Goal: Task Accomplishment & Management: Manage account settings

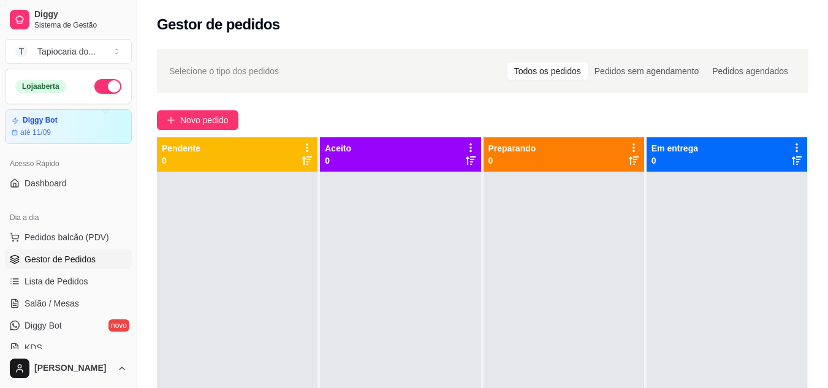
drag, startPoint x: 270, startPoint y: 29, endPoint x: 266, endPoint y: 21, distance: 9.6
click at [270, 28] on h2 "Gestor de pedidos" at bounding box center [218, 25] width 123 height 20
click at [681, 176] on div at bounding box center [727, 366] width 161 height 388
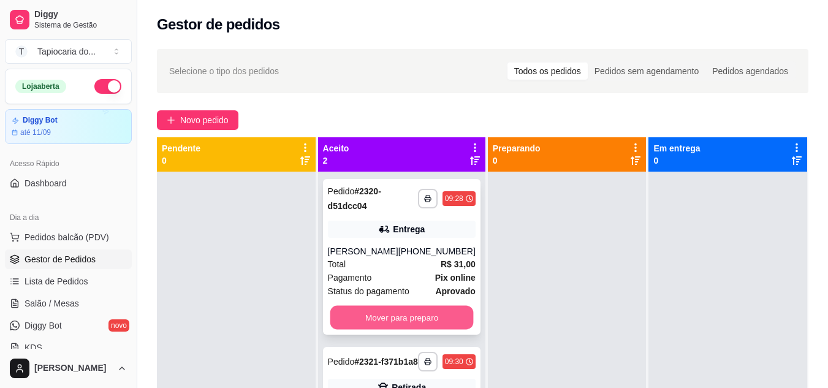
click at [351, 310] on button "Mover para preparo" at bounding box center [401, 318] width 143 height 24
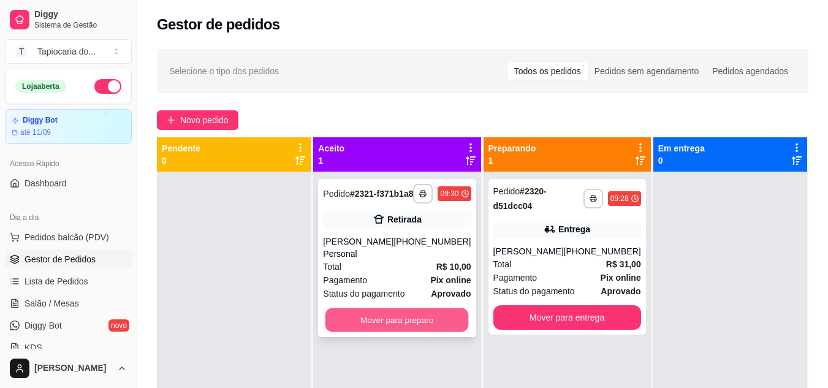
click at [362, 311] on button "Mover para preparo" at bounding box center [397, 320] width 143 height 24
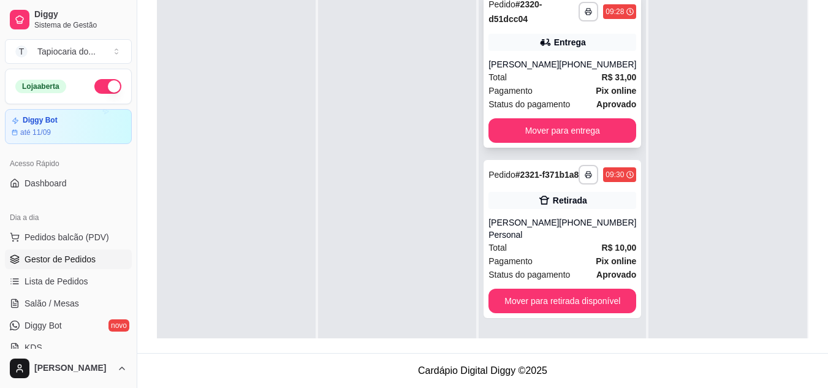
click at [564, 57] on div "**********" at bounding box center [563, 70] width 158 height 156
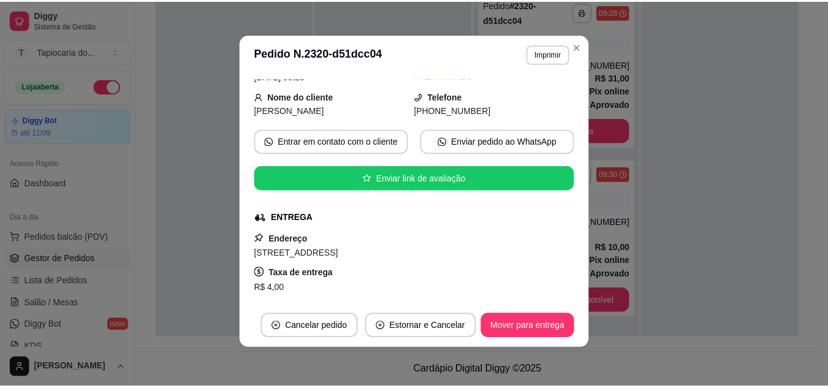
scroll to position [63, 0]
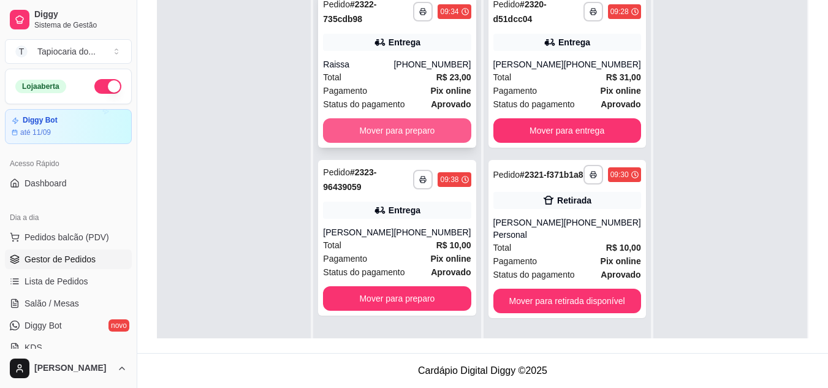
click at [419, 129] on button "Mover para preparo" at bounding box center [397, 130] width 148 height 25
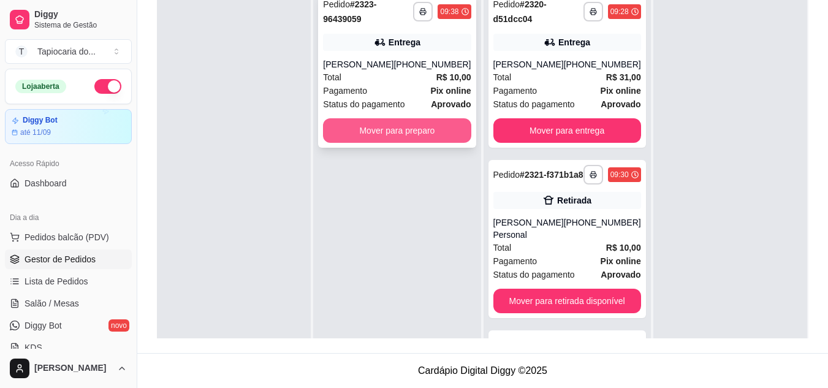
click at [420, 126] on button "Mover para preparo" at bounding box center [397, 130] width 148 height 25
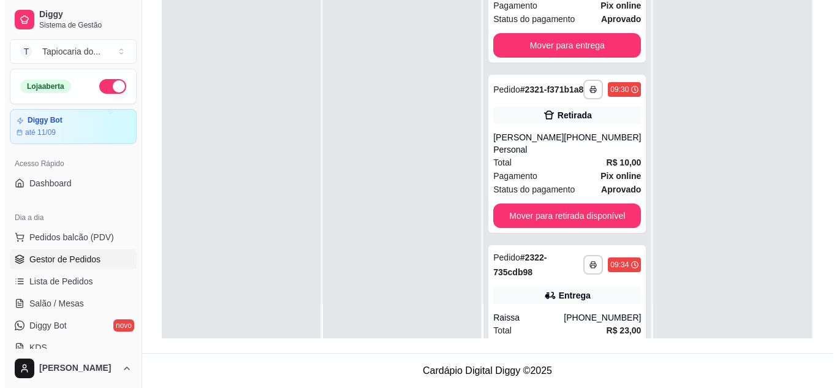
scroll to position [235, 0]
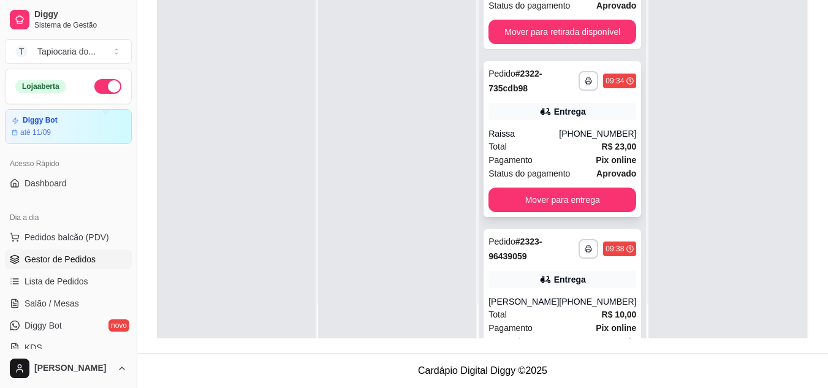
click at [558, 157] on div "Pagamento Pix online" at bounding box center [563, 159] width 148 height 13
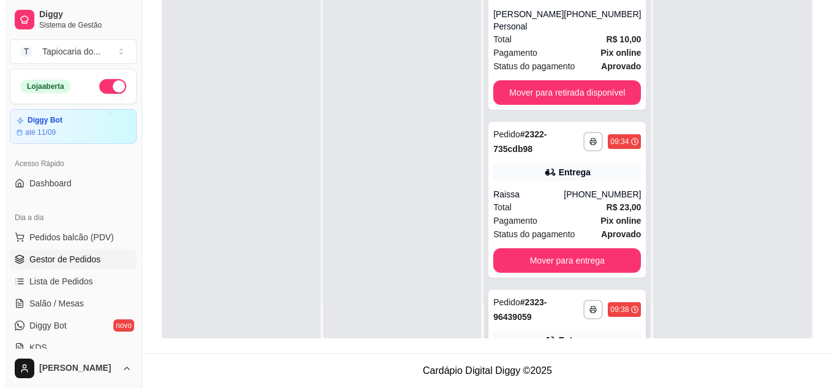
scroll to position [173, 0]
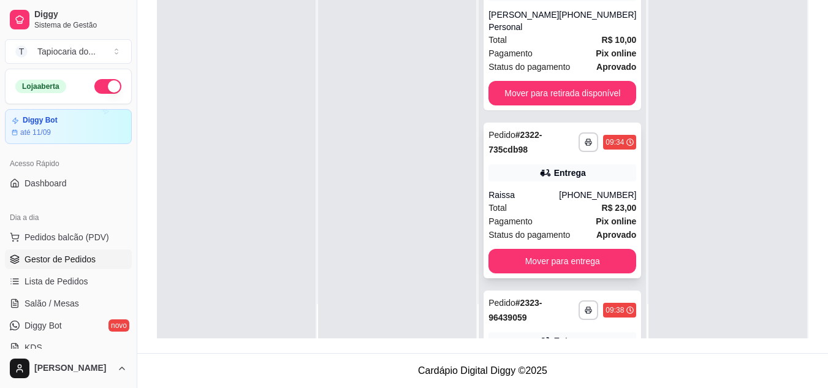
click at [596, 224] on span "Pix online" at bounding box center [616, 221] width 40 height 13
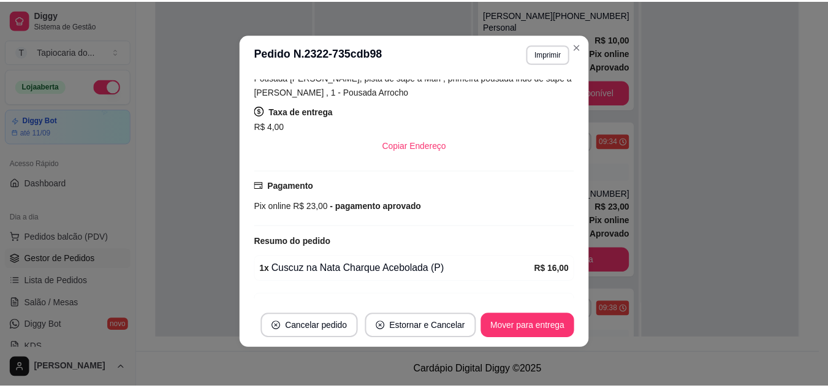
scroll to position [308, 0]
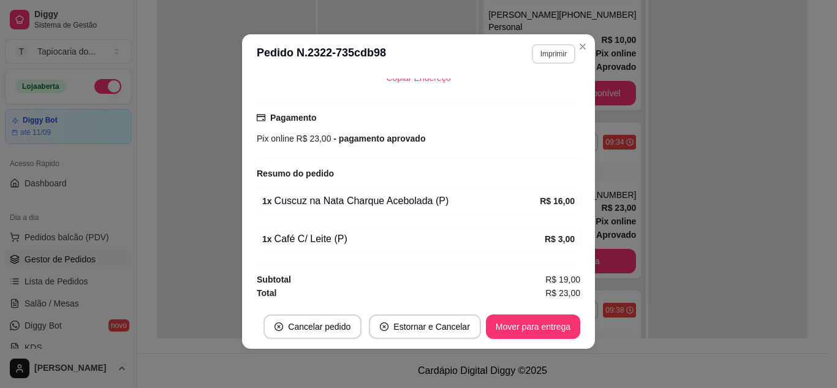
click at [554, 53] on button "Imprimir" at bounding box center [554, 54] width 44 height 20
click at [527, 94] on button "Impressora" at bounding box center [527, 97] width 89 height 20
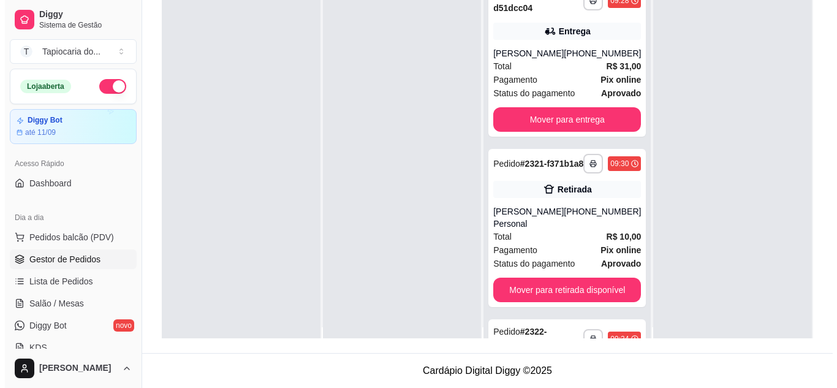
scroll to position [0, 0]
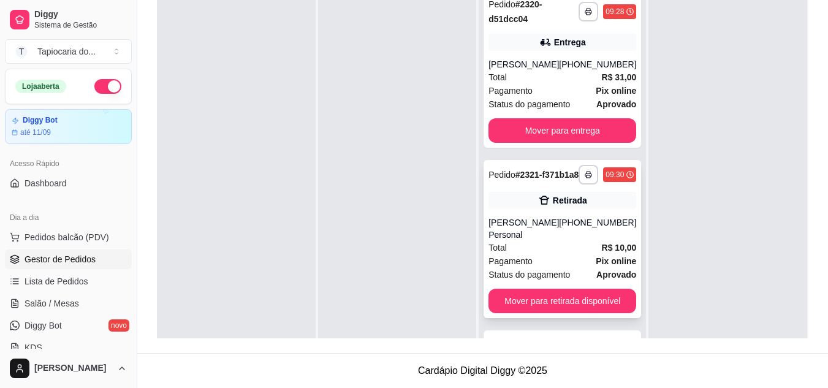
click at [602, 245] on strong "R$ 10,00" at bounding box center [619, 248] width 35 height 10
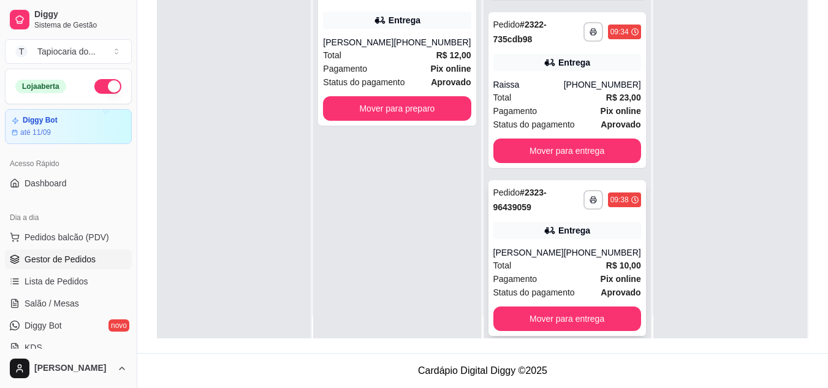
scroll to position [34, 0]
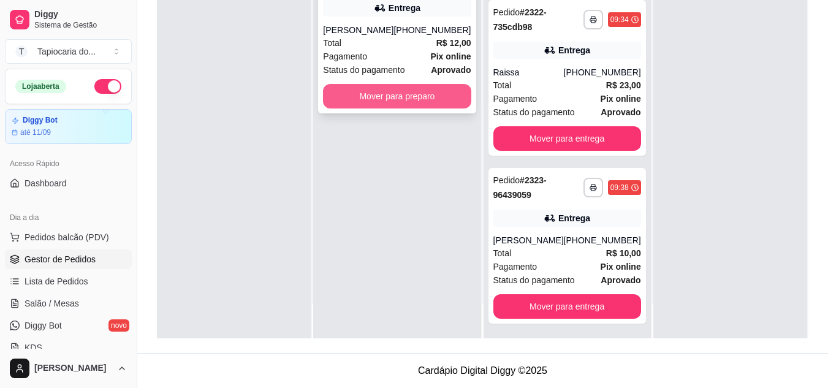
click at [425, 89] on button "Mover para preparo" at bounding box center [397, 96] width 148 height 25
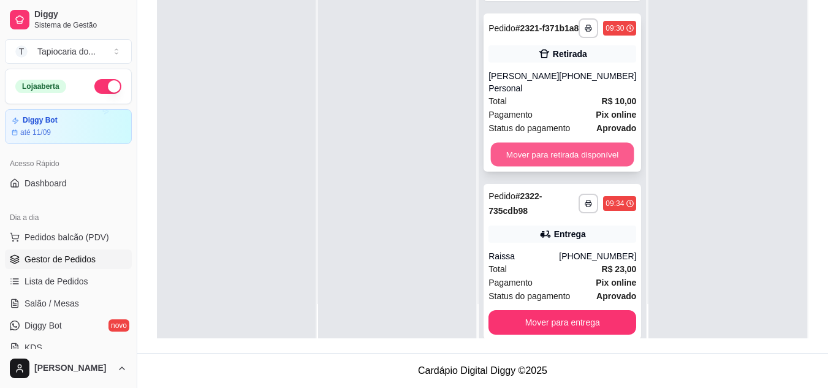
click at [573, 154] on button "Mover para retirada disponível" at bounding box center [562, 155] width 143 height 24
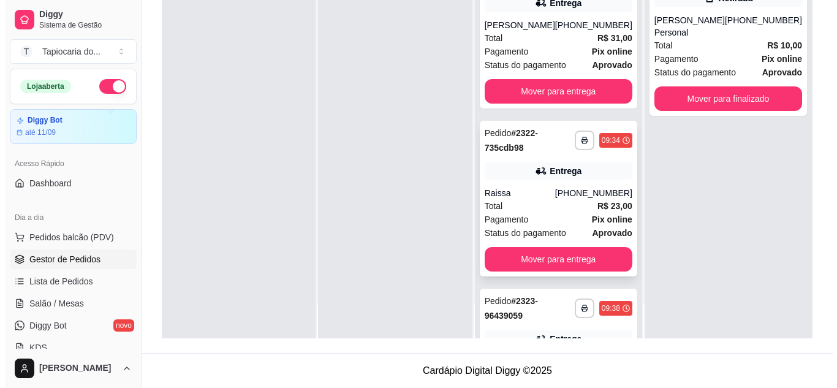
scroll to position [0, 0]
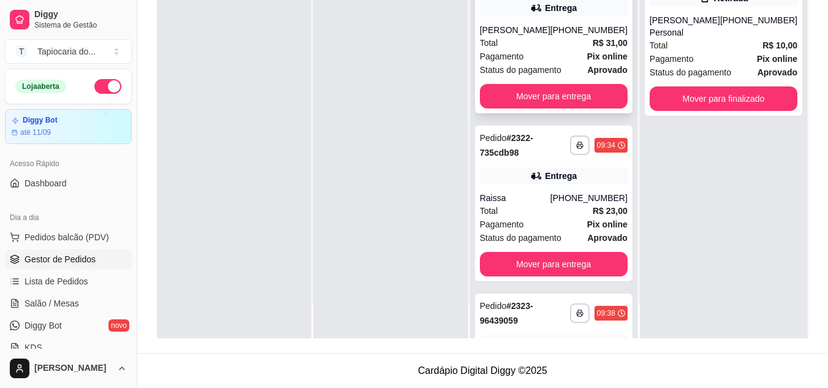
click at [579, 53] on div "Pagamento Pix online" at bounding box center [554, 56] width 148 height 13
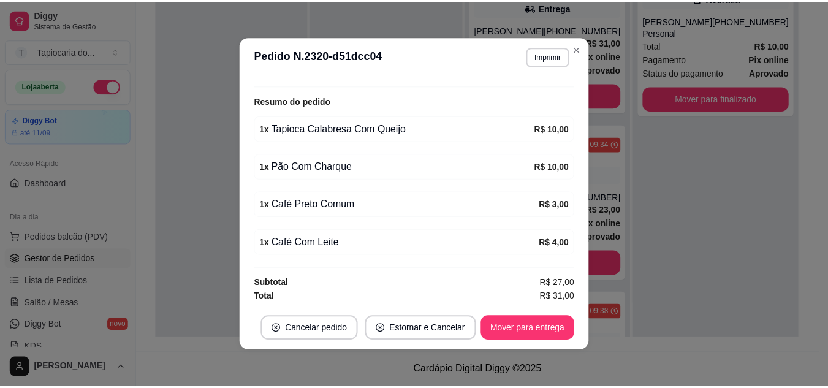
scroll to position [369, 0]
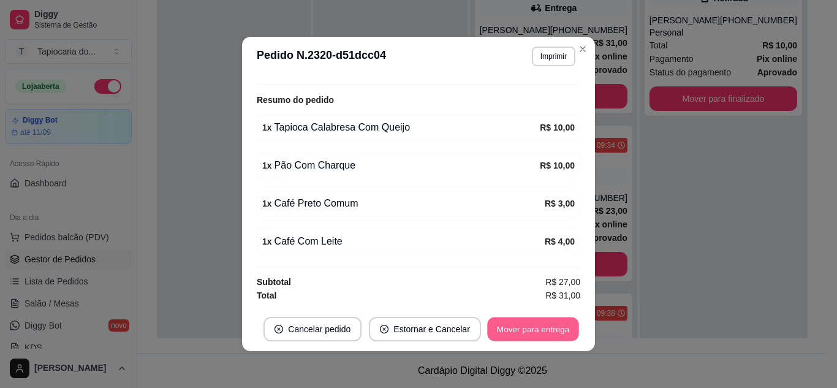
click at [505, 327] on button "Mover para entrega" at bounding box center [533, 330] width 92 height 24
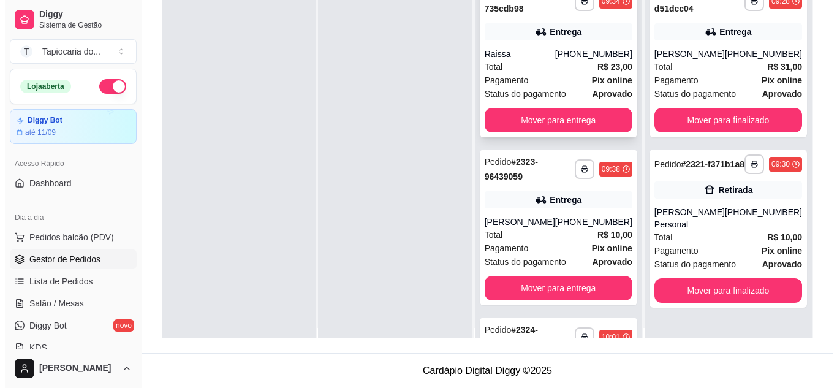
scroll to position [0, 0]
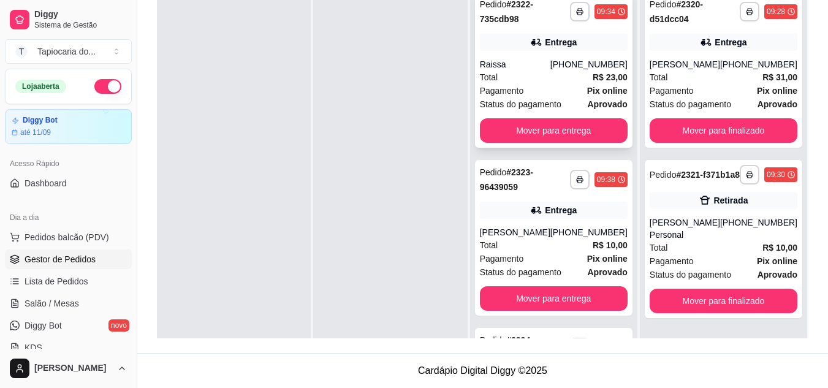
click at [568, 89] on div "Pagamento Pix online" at bounding box center [554, 90] width 148 height 13
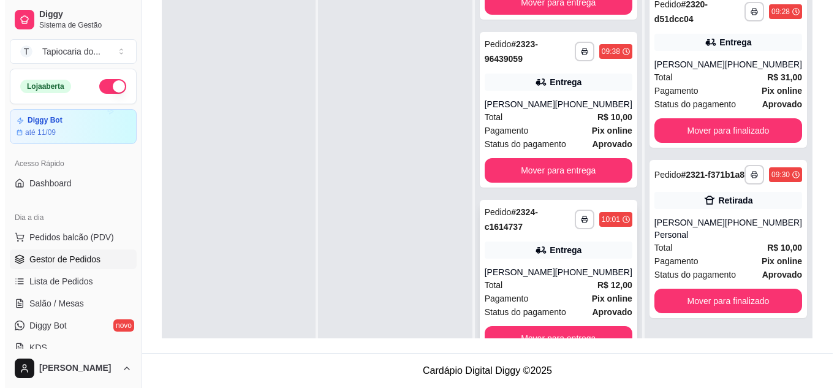
scroll to position [34, 0]
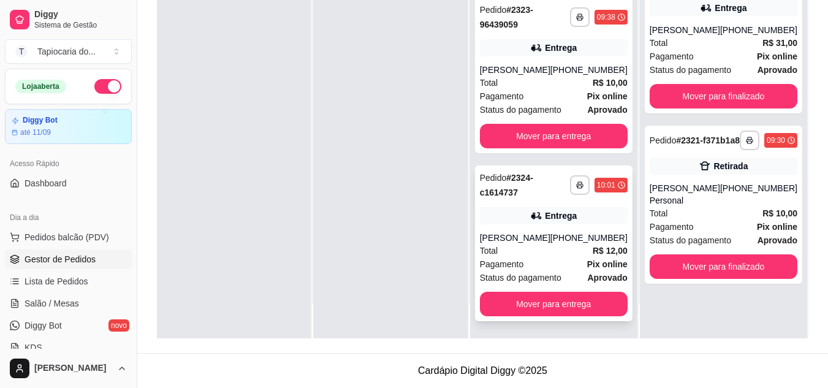
click at [561, 261] on div "Pagamento Pix online" at bounding box center [554, 263] width 148 height 13
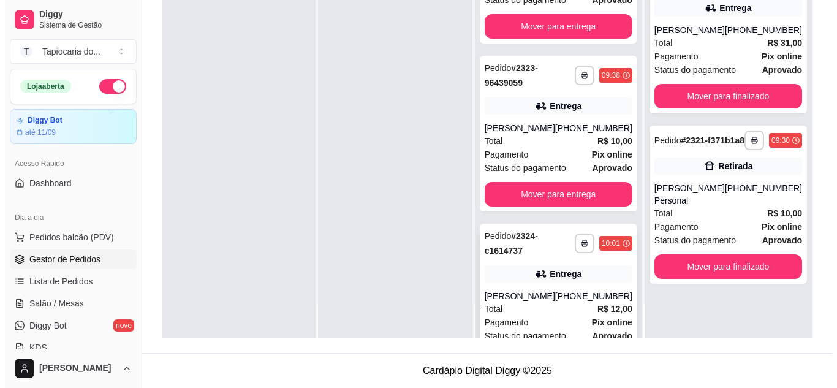
scroll to position [6, 0]
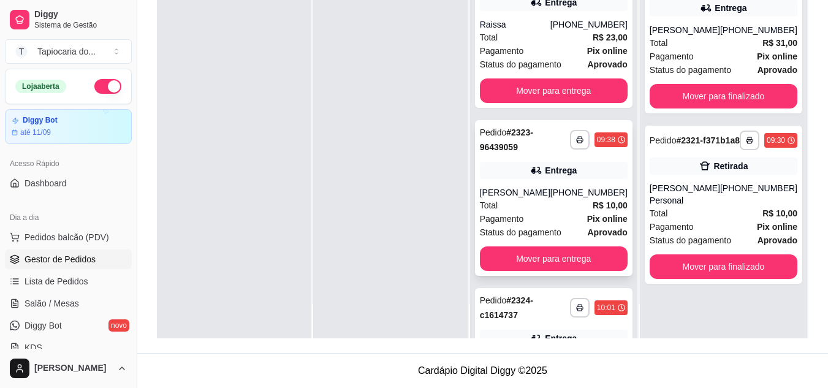
click at [541, 194] on div "[PERSON_NAME]" at bounding box center [515, 192] width 70 height 12
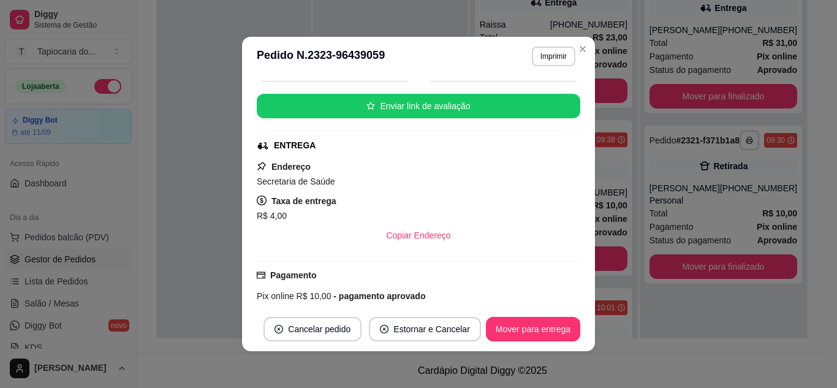
scroll to position [255, 0]
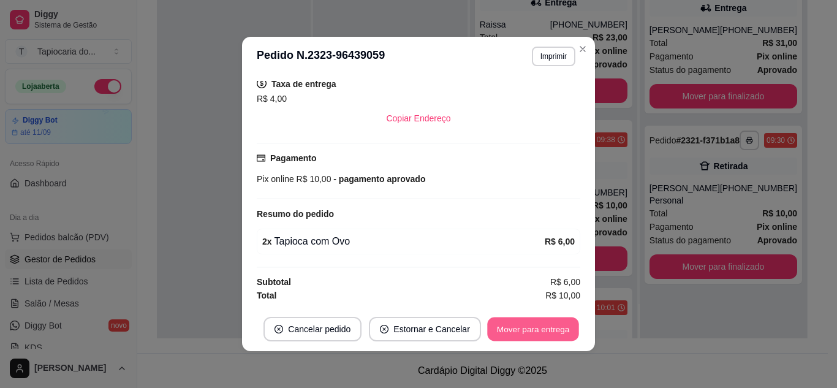
click at [527, 321] on button "Mover para entrega" at bounding box center [533, 330] width 92 height 24
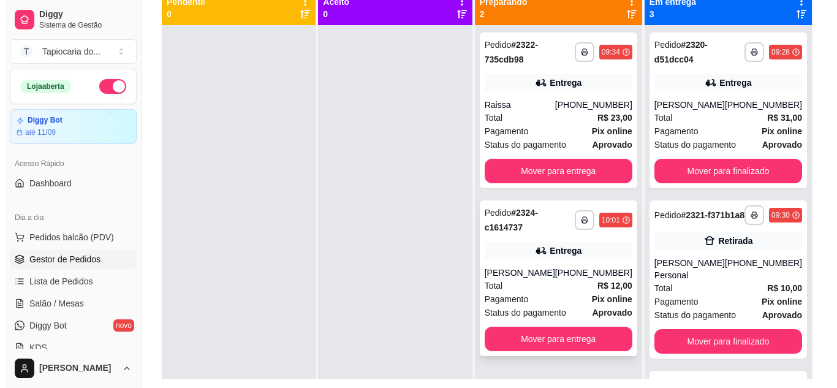
scroll to position [126, 0]
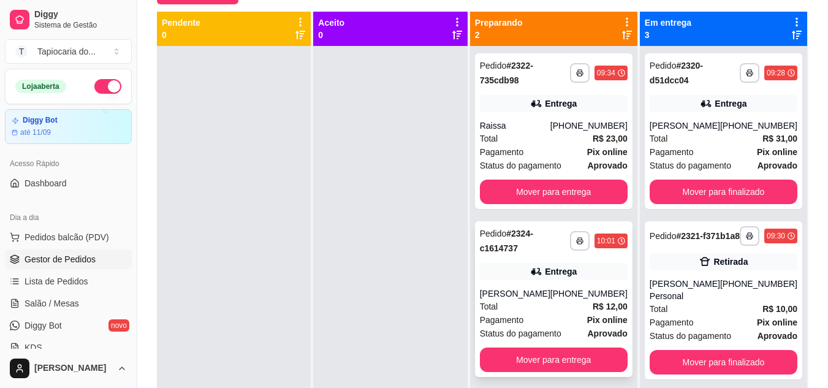
click at [568, 292] on div "[PHONE_NUMBER]" at bounding box center [588, 294] width 77 height 12
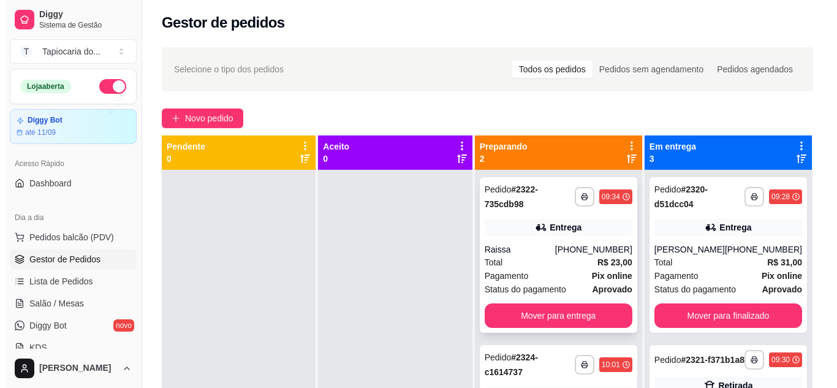
scroll to position [0, 0]
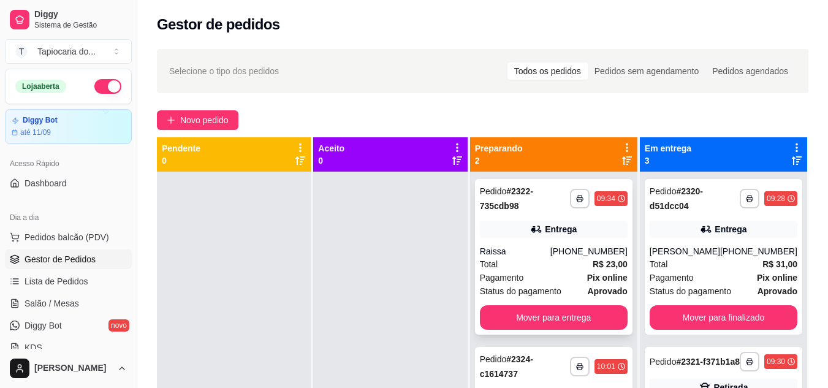
click at [567, 264] on div "Total R$ 23,00" at bounding box center [554, 263] width 148 height 13
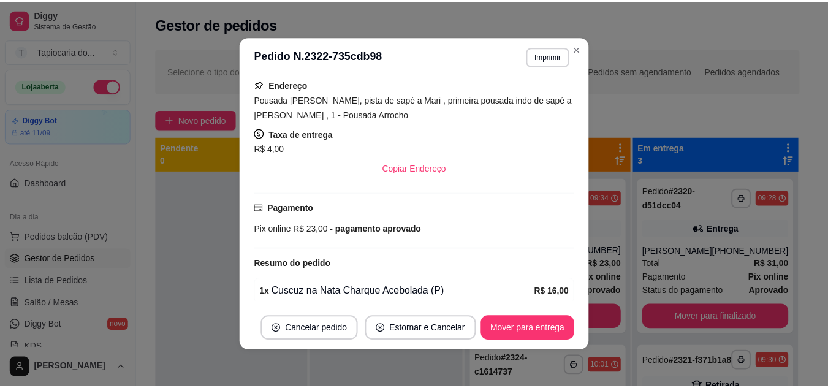
scroll to position [308, 0]
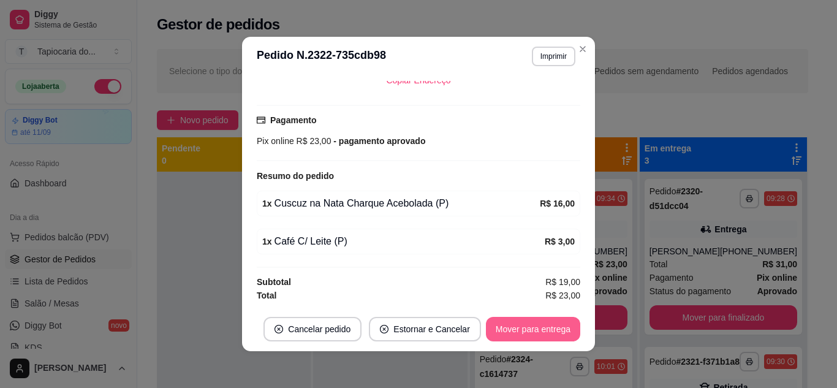
click at [546, 329] on button "Mover para entrega" at bounding box center [533, 329] width 94 height 25
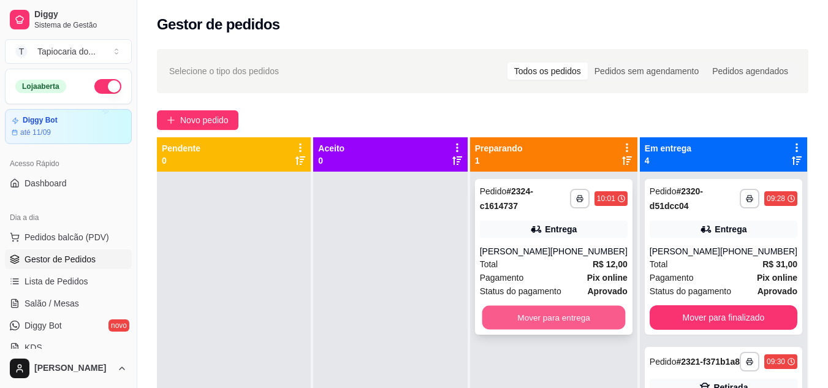
click at [570, 317] on button "Mover para entrega" at bounding box center [553, 318] width 143 height 24
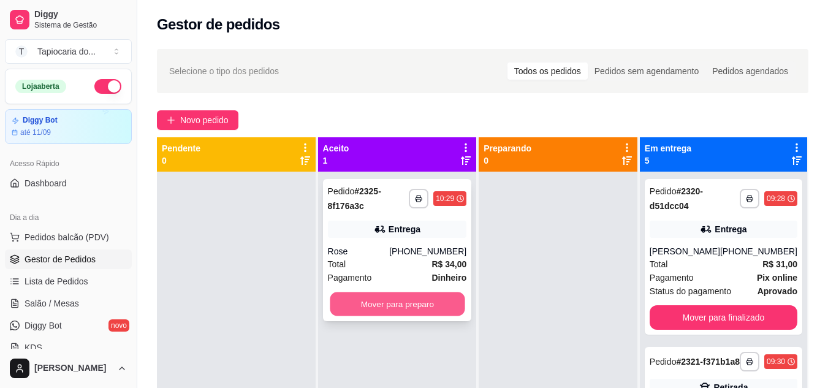
click at [410, 304] on button "Mover para preparo" at bounding box center [397, 304] width 135 height 24
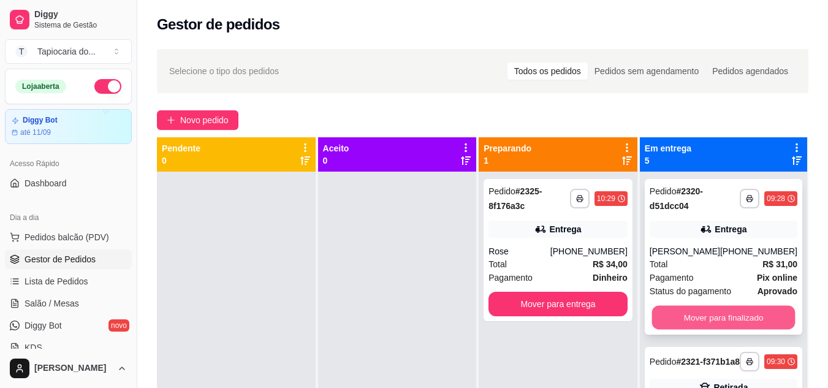
click at [739, 311] on button "Mover para finalizado" at bounding box center [723, 318] width 143 height 24
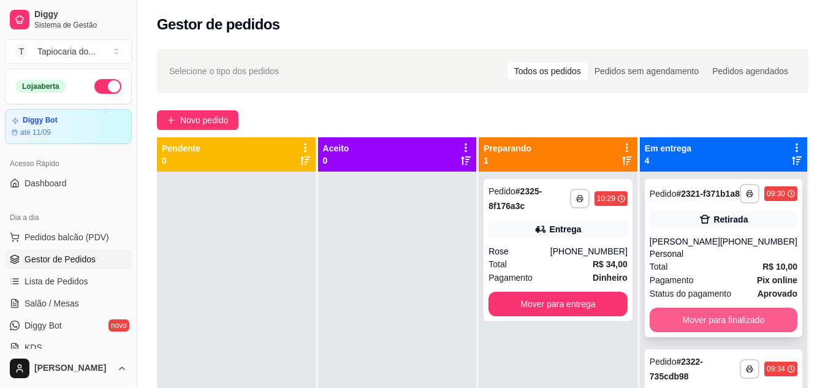
click at [733, 328] on button "Mover para finalizado" at bounding box center [724, 320] width 148 height 25
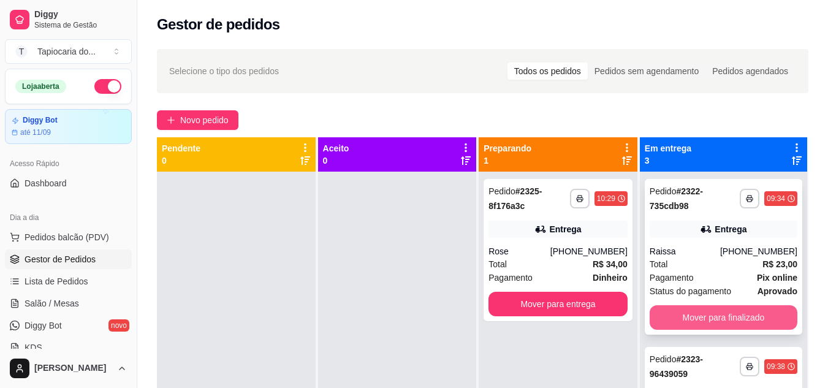
click at [734, 313] on button "Mover para finalizado" at bounding box center [724, 317] width 148 height 25
click at [734, 313] on button "Mover para finalizado" at bounding box center [723, 318] width 143 height 24
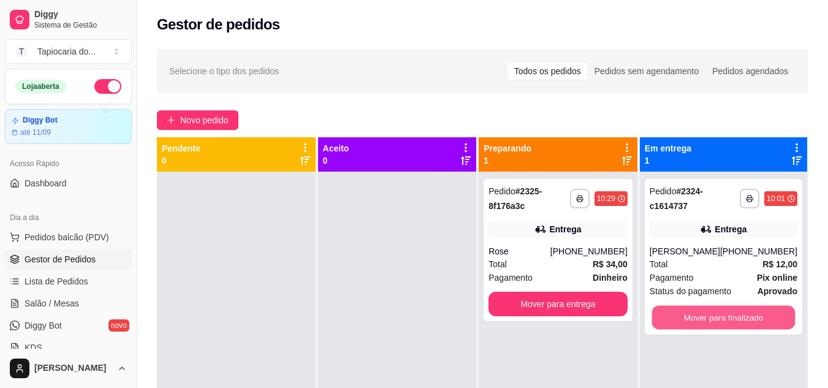
click at [734, 313] on button "Mover para finalizado" at bounding box center [723, 318] width 143 height 24
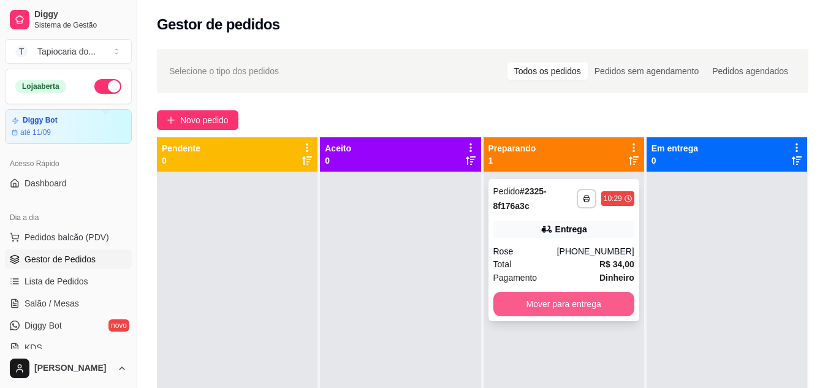
click at [606, 293] on button "Mover para entrega" at bounding box center [563, 304] width 141 height 25
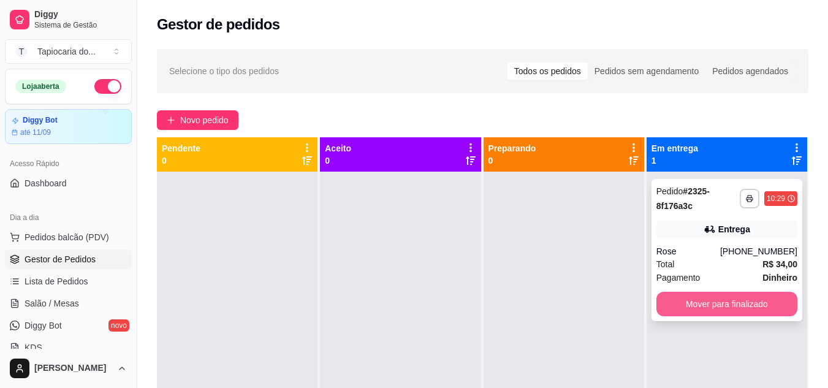
click at [731, 307] on button "Mover para finalizado" at bounding box center [727, 304] width 141 height 25
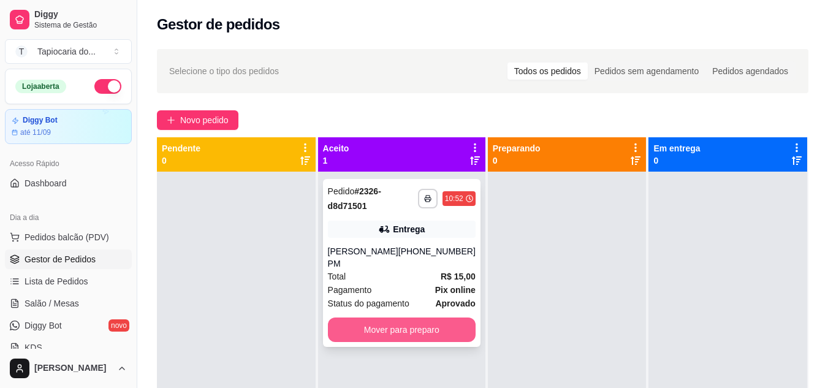
click at [375, 318] on button "Mover para preparo" at bounding box center [402, 330] width 148 height 25
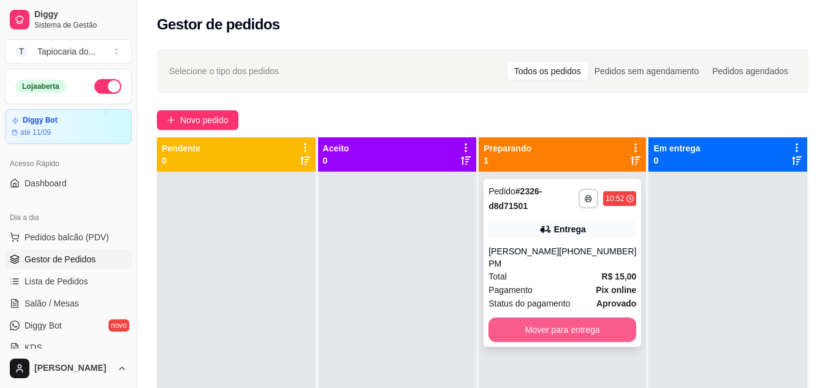
click at [602, 321] on button "Mover para entrega" at bounding box center [563, 330] width 148 height 25
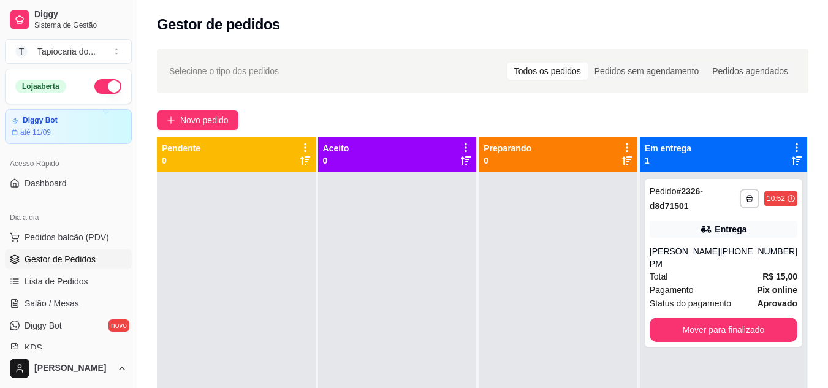
click at [102, 83] on button "button" at bounding box center [107, 86] width 27 height 15
